Goal: Information Seeking & Learning: Check status

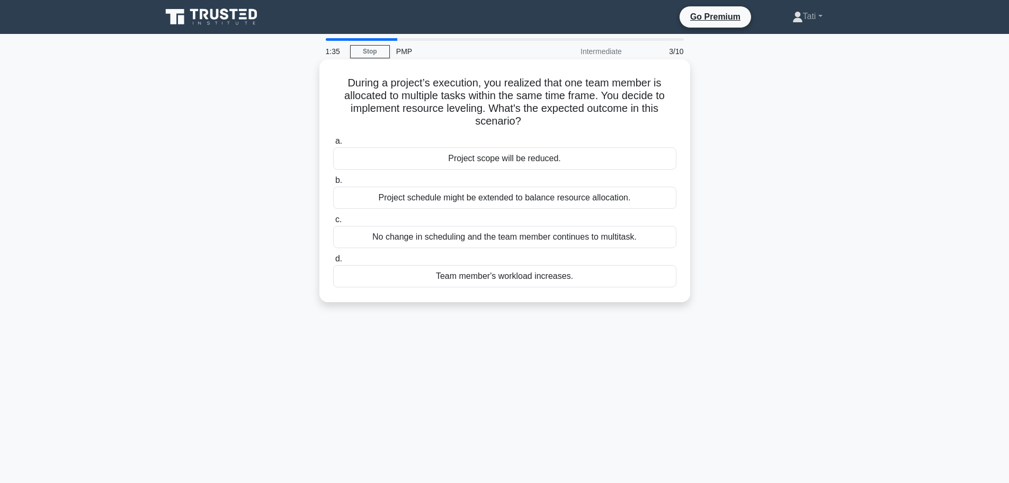
click at [557, 200] on div "Project schedule might be extended to balance resource allocation." at bounding box center [504, 197] width 343 height 22
click at [333, 184] on input "b. Project schedule might be extended to balance resource allocation." at bounding box center [333, 180] width 0 height 7
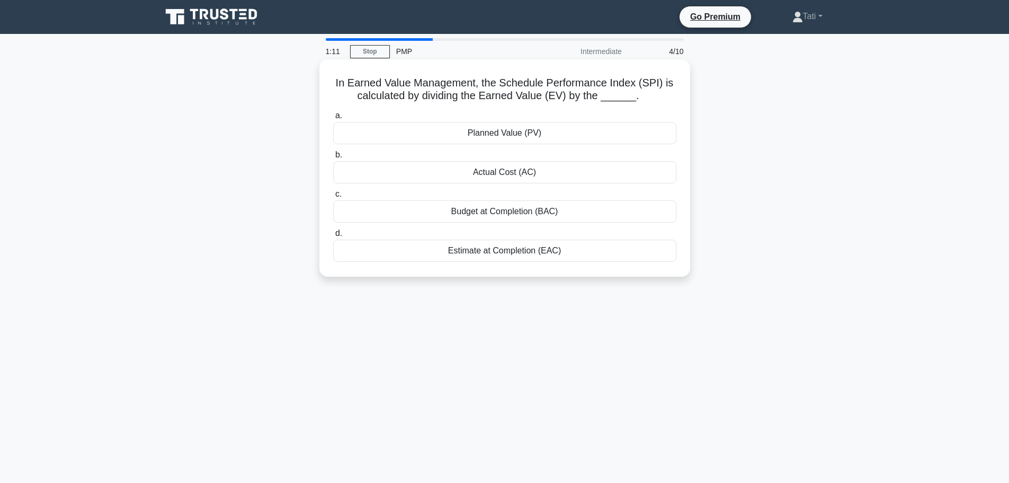
click at [542, 136] on div "Planned Value (PV)" at bounding box center [504, 133] width 343 height 22
click at [333, 119] on input "a. Planned Value (PV)" at bounding box center [333, 115] width 0 height 7
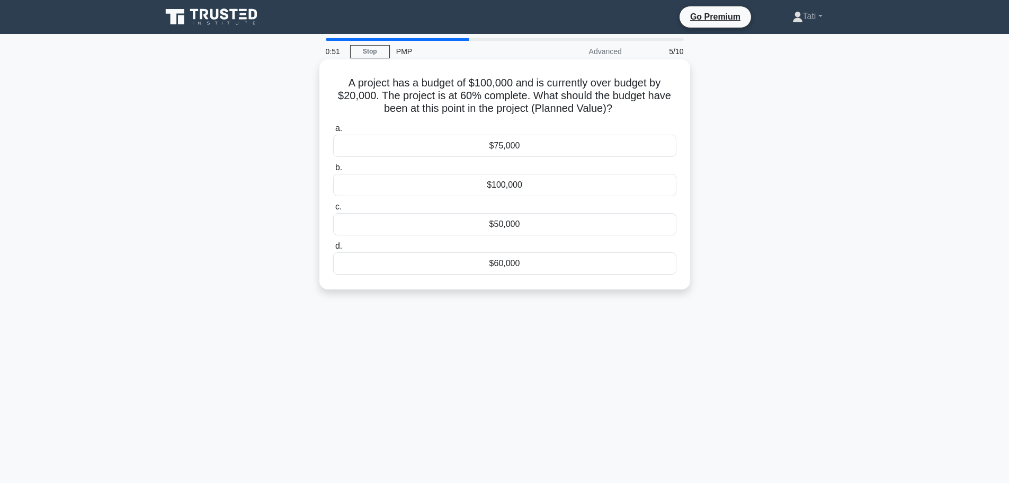
click at [514, 266] on div "$60,000" at bounding box center [504, 263] width 343 height 22
click at [333, 250] on input "d. $60,000" at bounding box center [333, 246] width 0 height 7
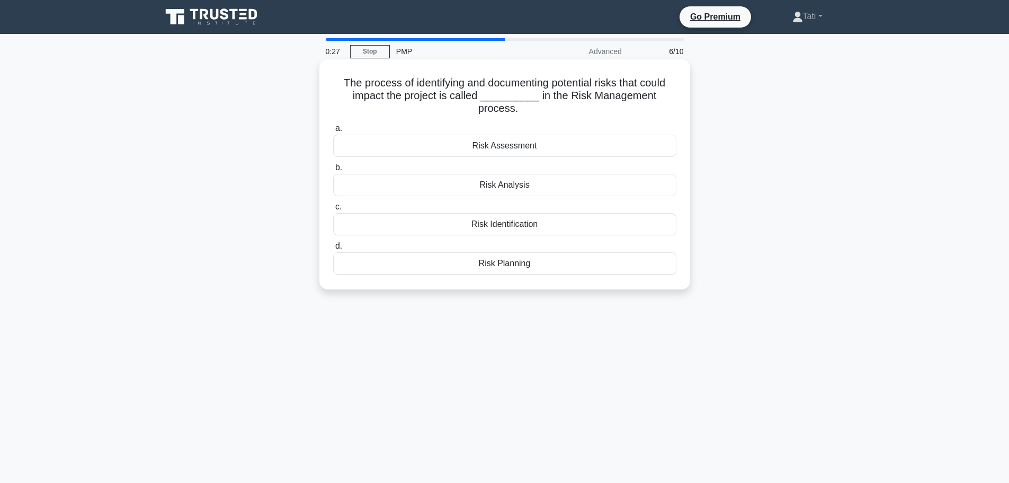
click at [523, 264] on div "Risk Planning" at bounding box center [504, 263] width 343 height 22
click at [333, 250] on input "d. Risk Planning" at bounding box center [333, 246] width 0 height 7
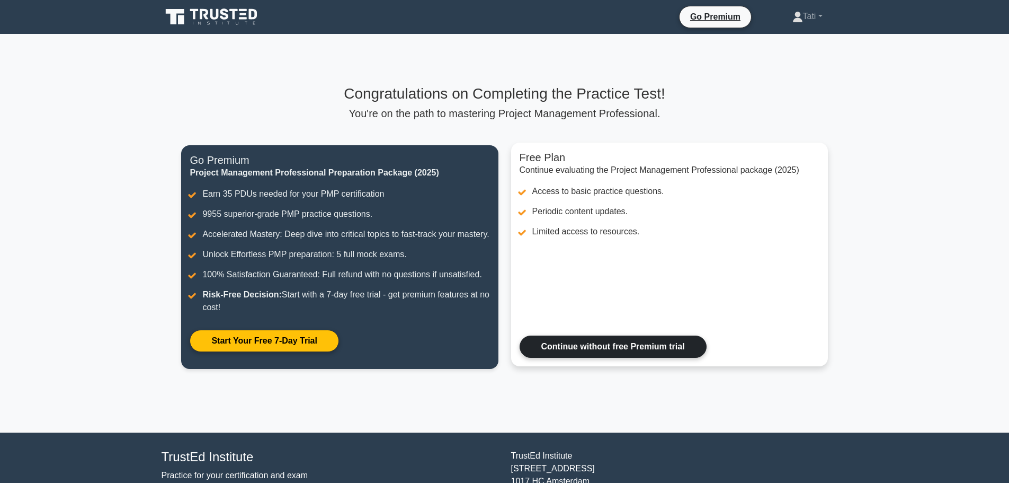
click at [672, 358] on link "Continue without free Premium trial" at bounding box center [613, 346] width 187 height 22
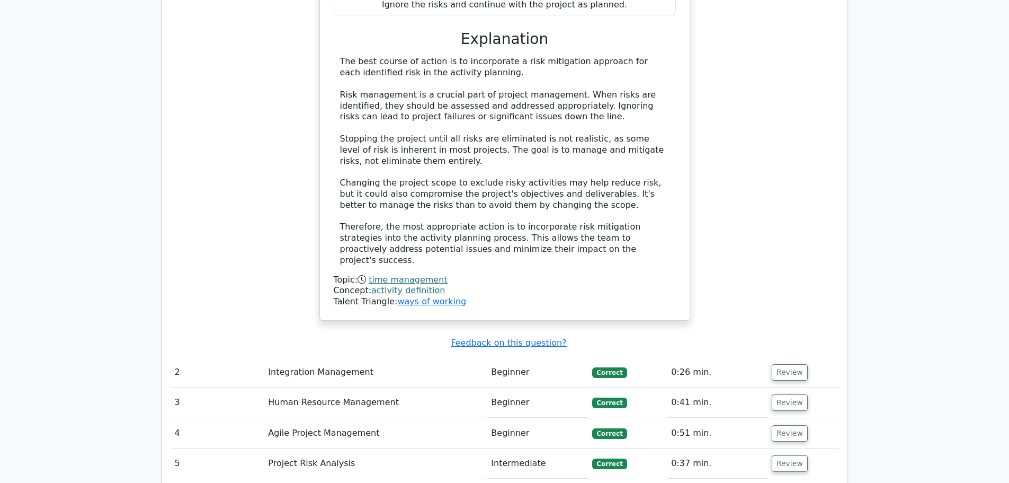
scroll to position [1377, 0]
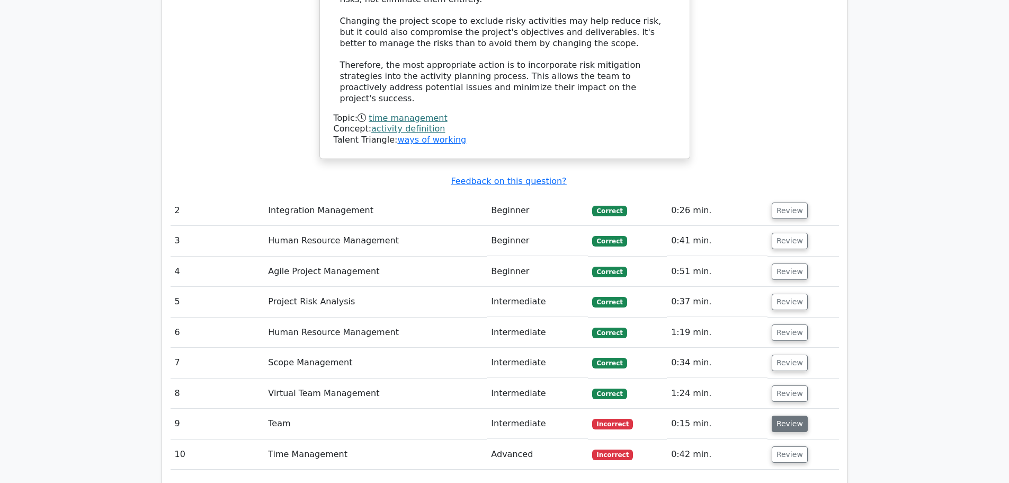
click at [778, 415] on button "Review" at bounding box center [790, 423] width 36 height 16
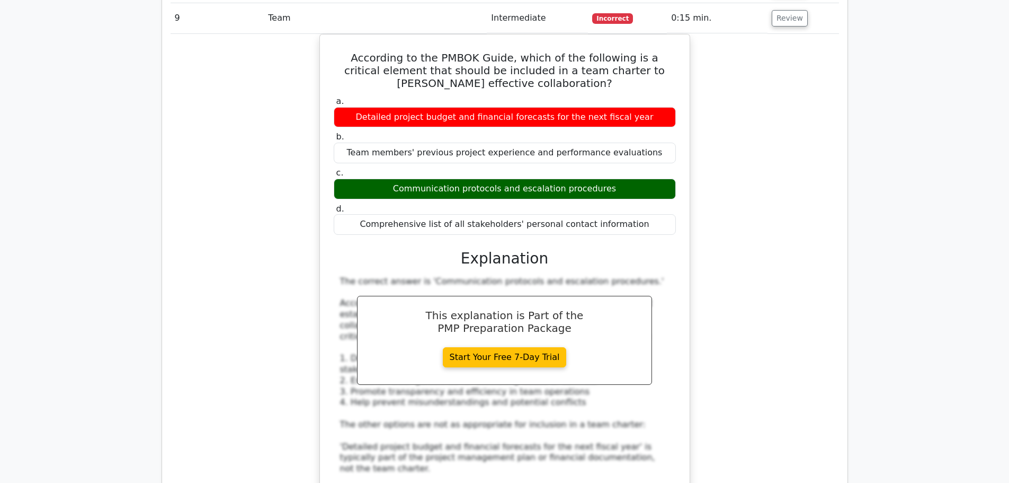
scroll to position [1642, 0]
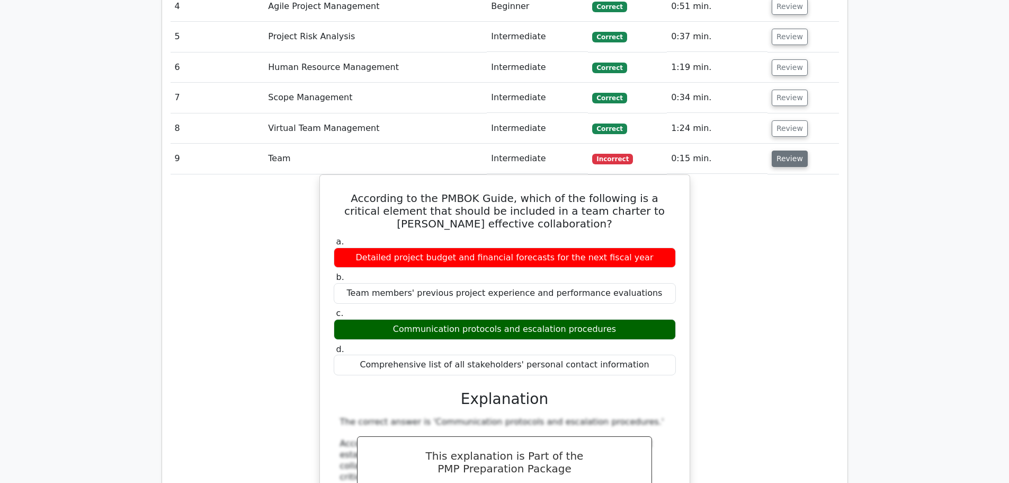
click at [788, 150] on button "Review" at bounding box center [790, 158] width 36 height 16
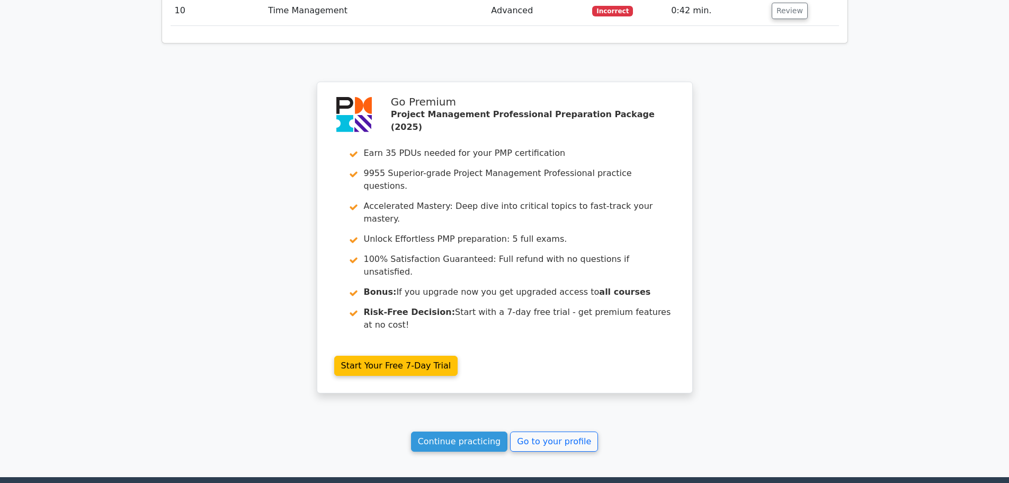
scroll to position [1827, 0]
